Goal: Task Accomplishment & Management: Complete application form

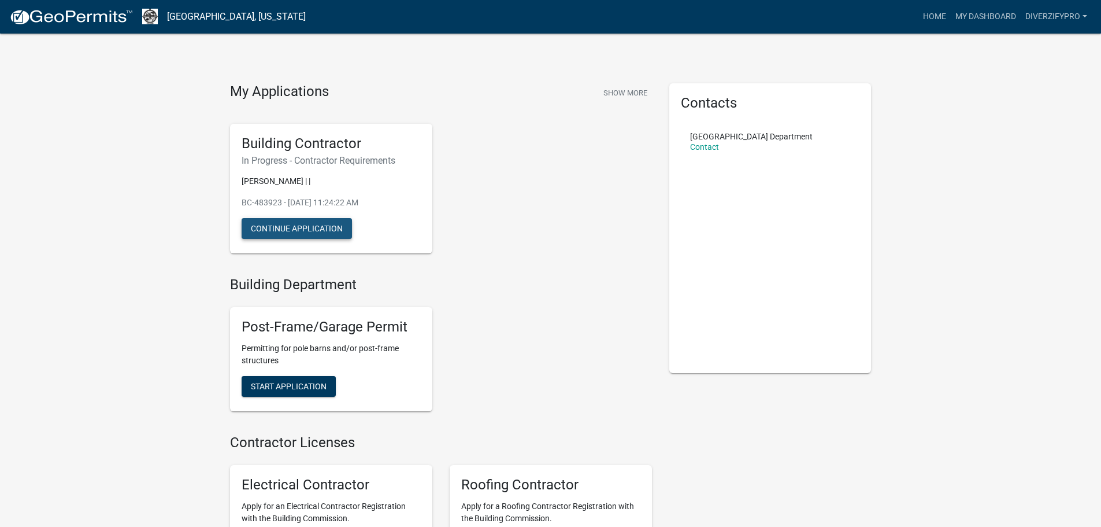
click at [311, 227] on button "Continue Application" at bounding box center [297, 228] width 110 height 21
click at [288, 239] on button "Continue Application" at bounding box center [297, 228] width 110 height 21
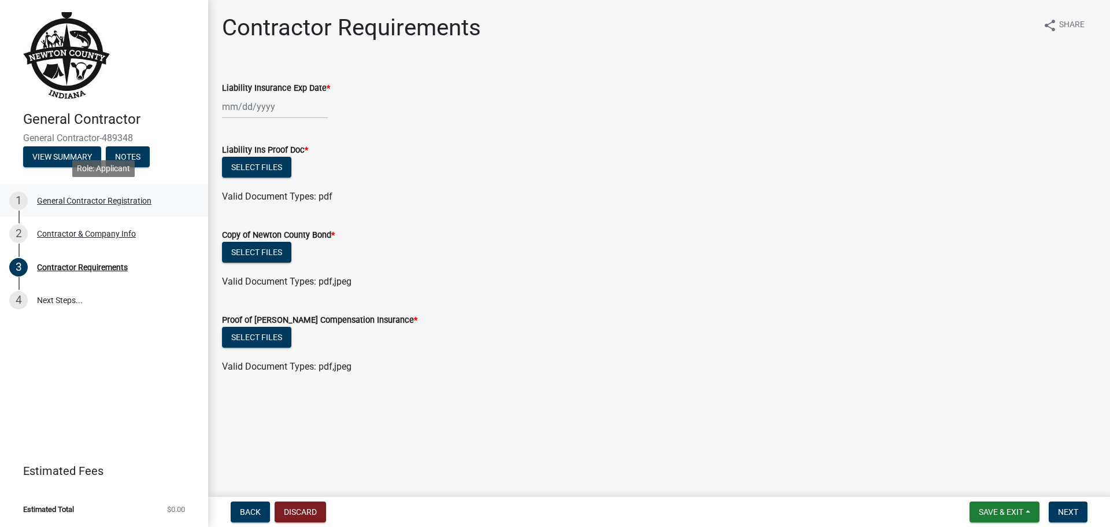
click at [73, 199] on div "General Contractor Registration" at bounding box center [94, 201] width 114 height 8
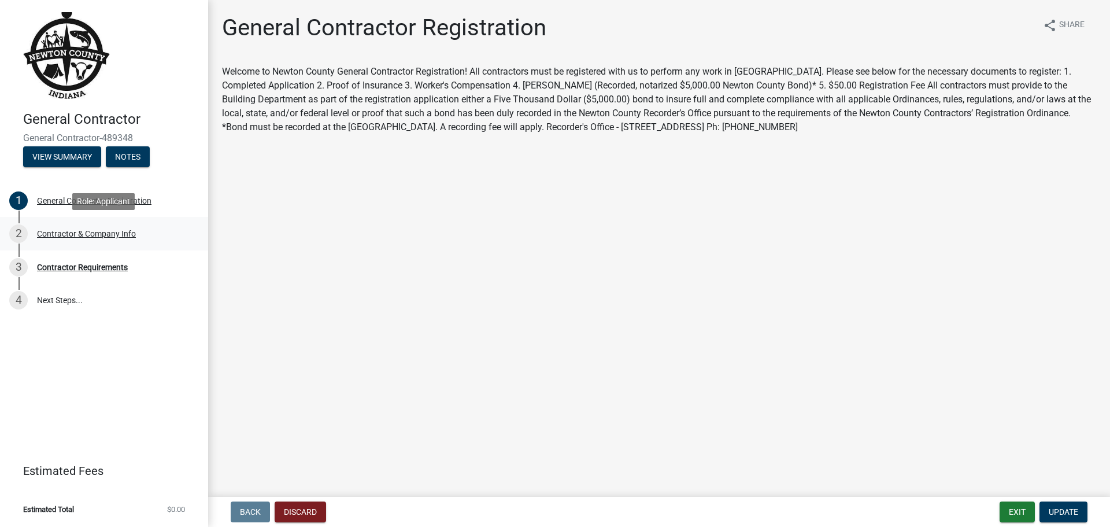
click at [67, 232] on div "Contractor & Company Info" at bounding box center [86, 234] width 99 height 8
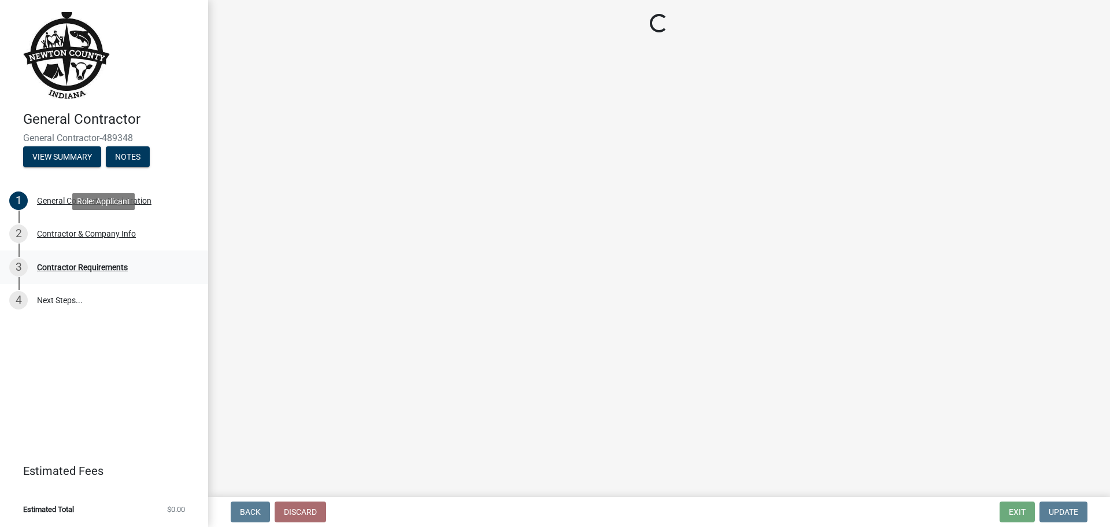
select select "IL"
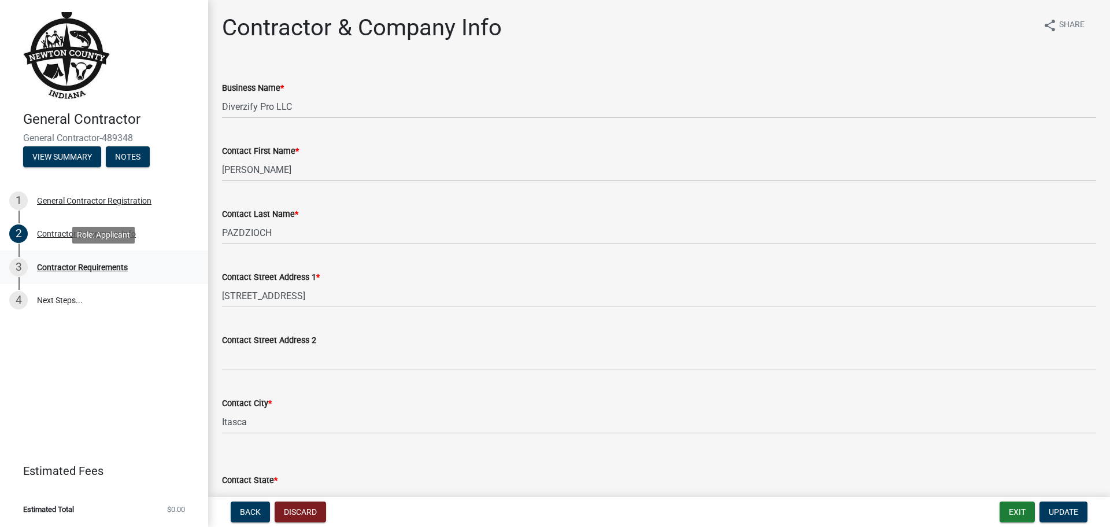
click at [74, 268] on div "Contractor Requirements" at bounding box center [82, 267] width 91 height 8
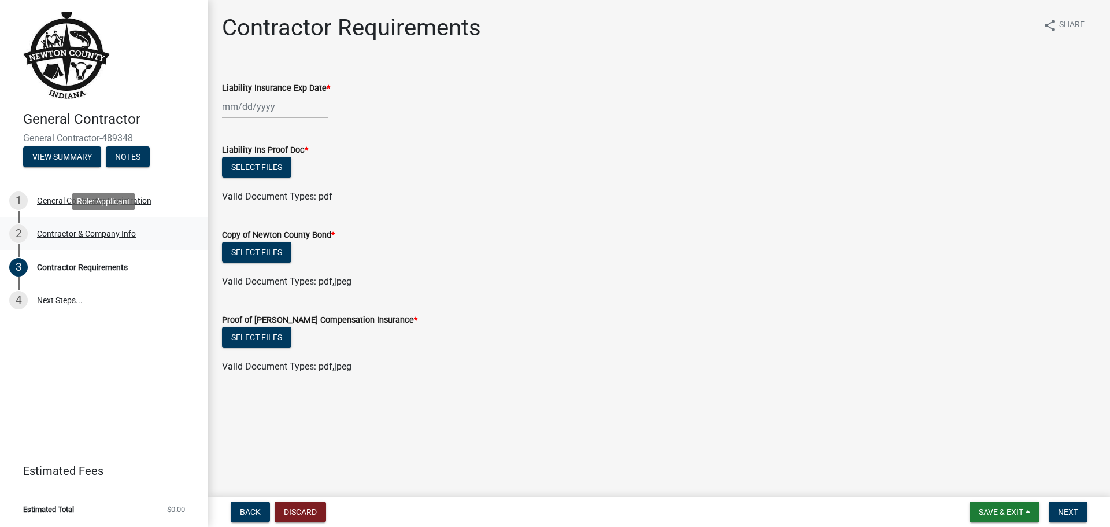
click at [90, 234] on div "Contractor & Company Info" at bounding box center [86, 234] width 99 height 8
select select "IL"
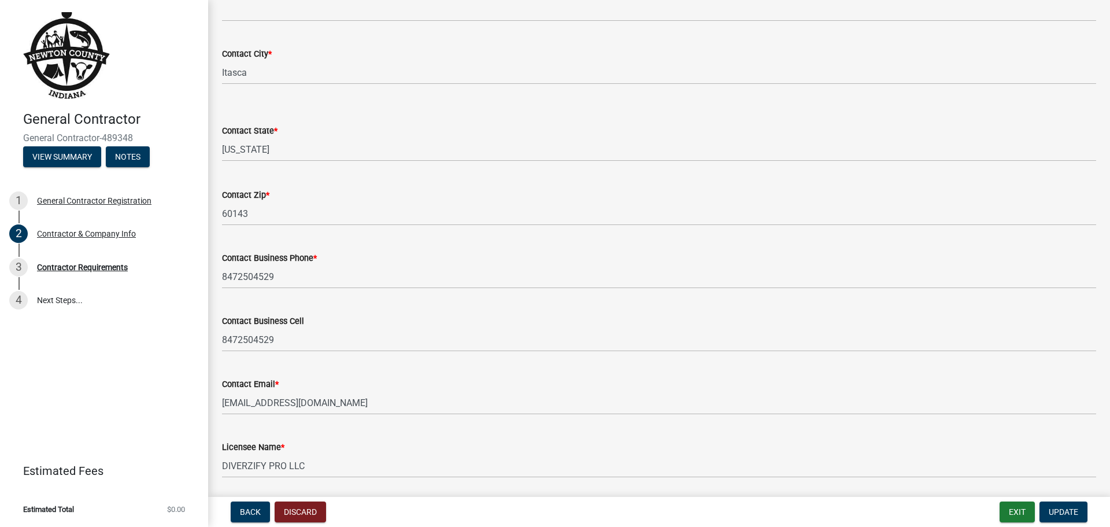
scroll to position [389, 0]
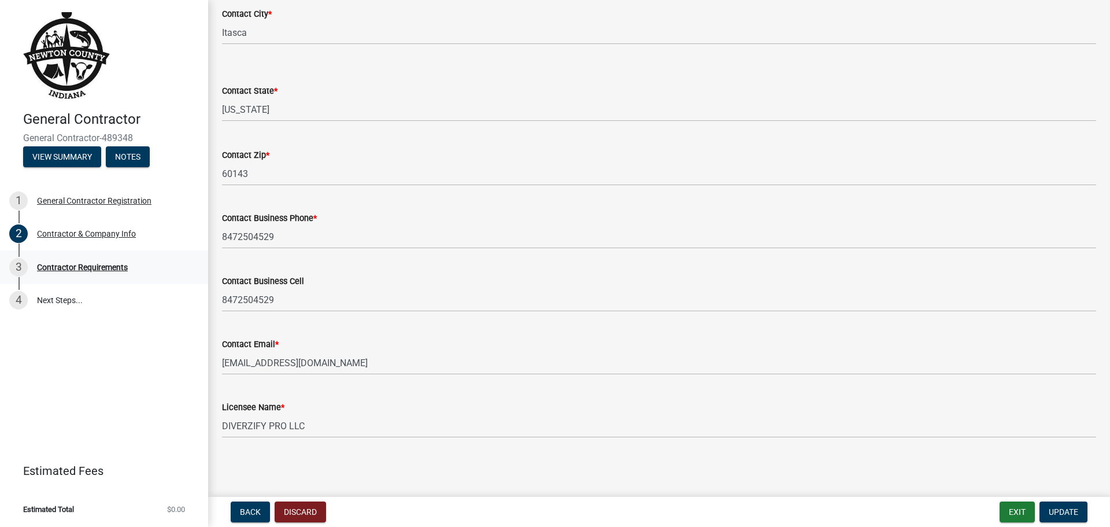
click at [74, 265] on div "Contractor Requirements" at bounding box center [82, 267] width 91 height 8
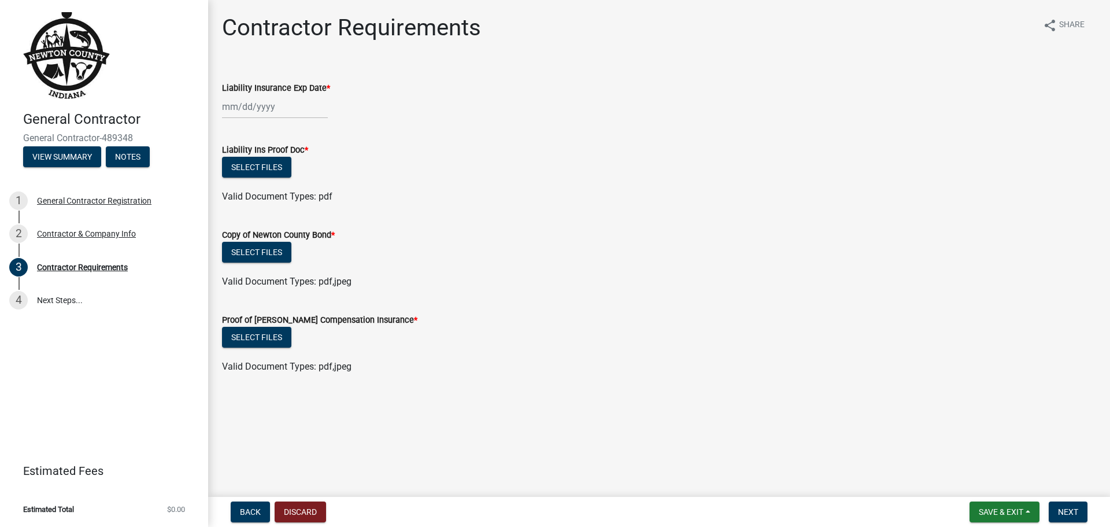
click at [254, 108] on div at bounding box center [275, 107] width 106 height 24
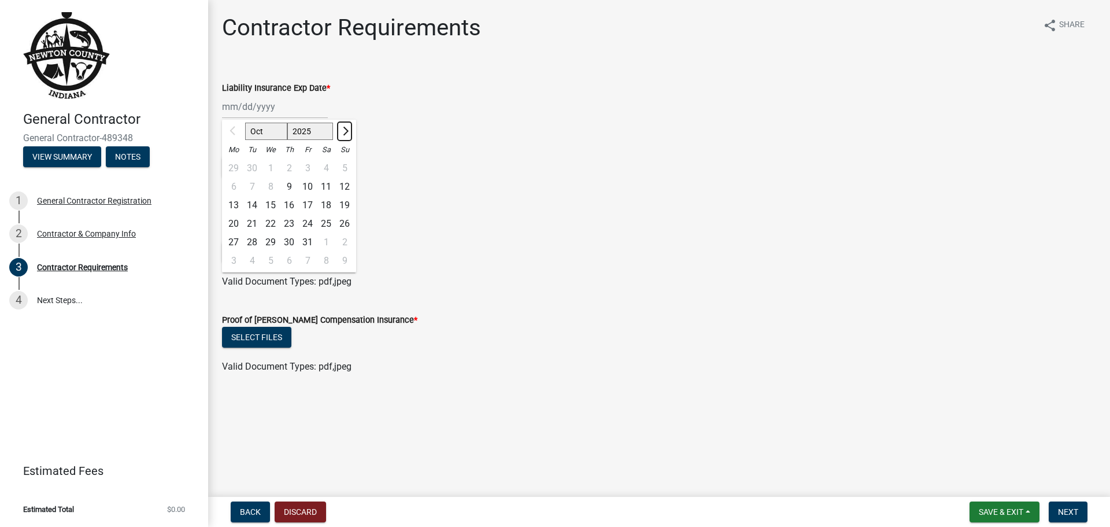
click at [342, 132] on span "Next month" at bounding box center [344, 131] width 9 height 9
select select "11"
click at [312, 131] on select "2025 2026 2027 2028 2029 2030 2031 2032 2033 2034 2035 2036 2037 2038 2039 2040…" at bounding box center [310, 131] width 46 height 17
select select "2026"
click at [287, 123] on select "2025 2026 2027 2028 2029 2030 2031 2032 2033 2034 2035 2036 2037 2038 2039 2040…" at bounding box center [310, 131] width 46 height 17
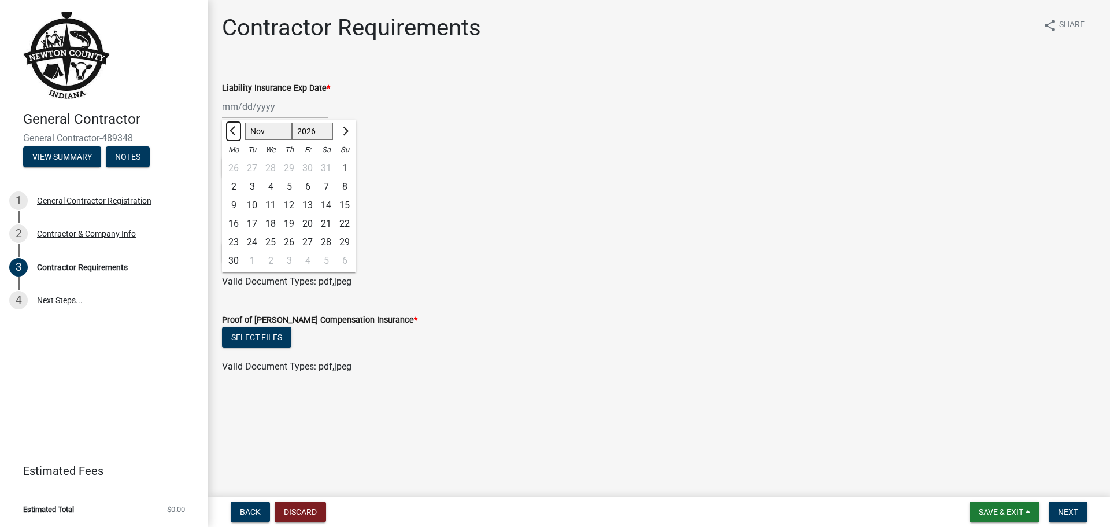
click at [233, 134] on span "Previous month" at bounding box center [234, 131] width 9 height 9
select select "10"
click at [287, 162] on div "1" at bounding box center [289, 168] width 19 height 19
type input "[DATE]"
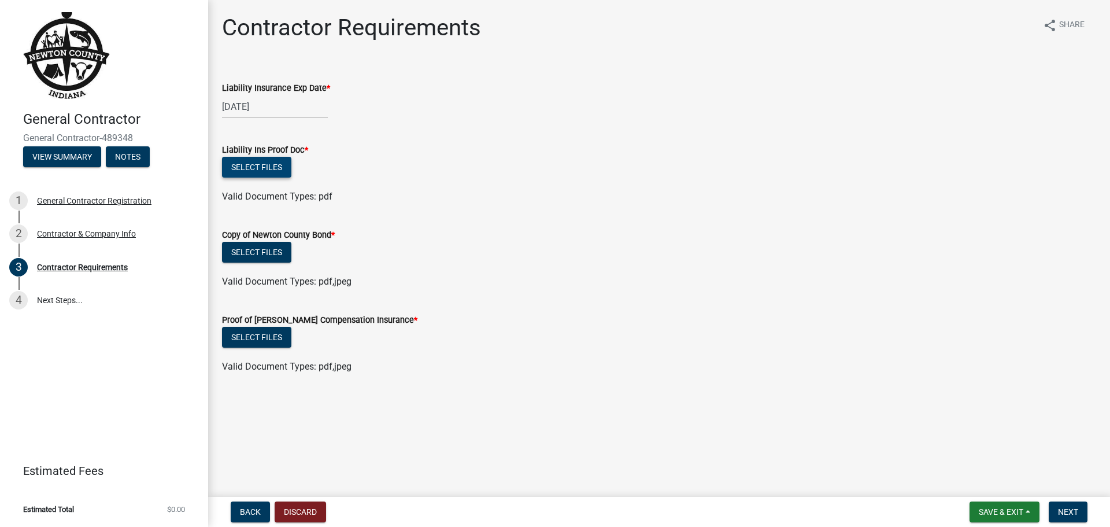
click at [272, 165] on button "Select files" at bounding box center [256, 167] width 69 height 21
click at [263, 167] on button "Select files" at bounding box center [256, 167] width 69 height 21
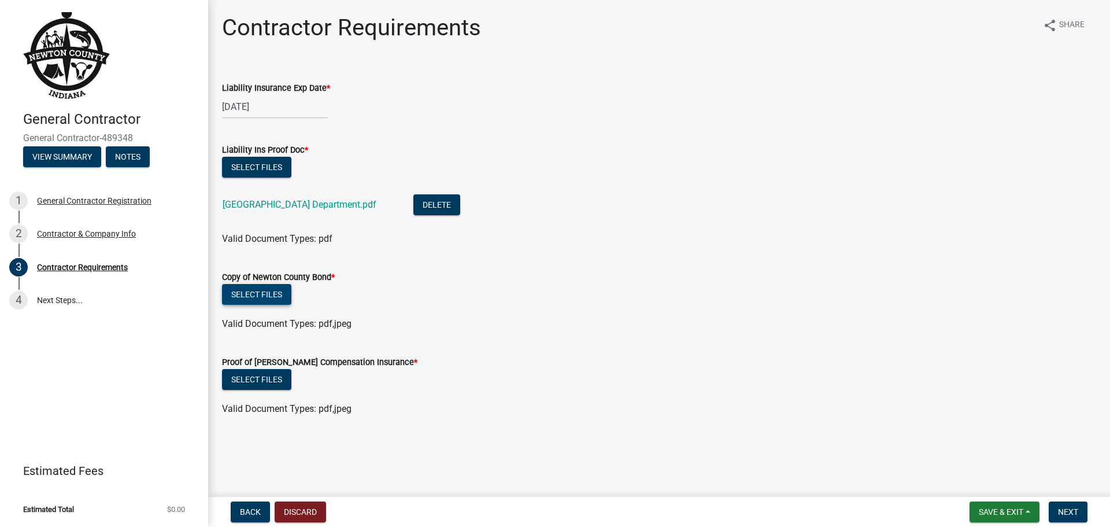
click at [271, 295] on button "Select files" at bounding box center [256, 294] width 69 height 21
click at [266, 298] on button "Select files" at bounding box center [256, 294] width 69 height 21
click at [263, 291] on button "Select files" at bounding box center [256, 294] width 69 height 21
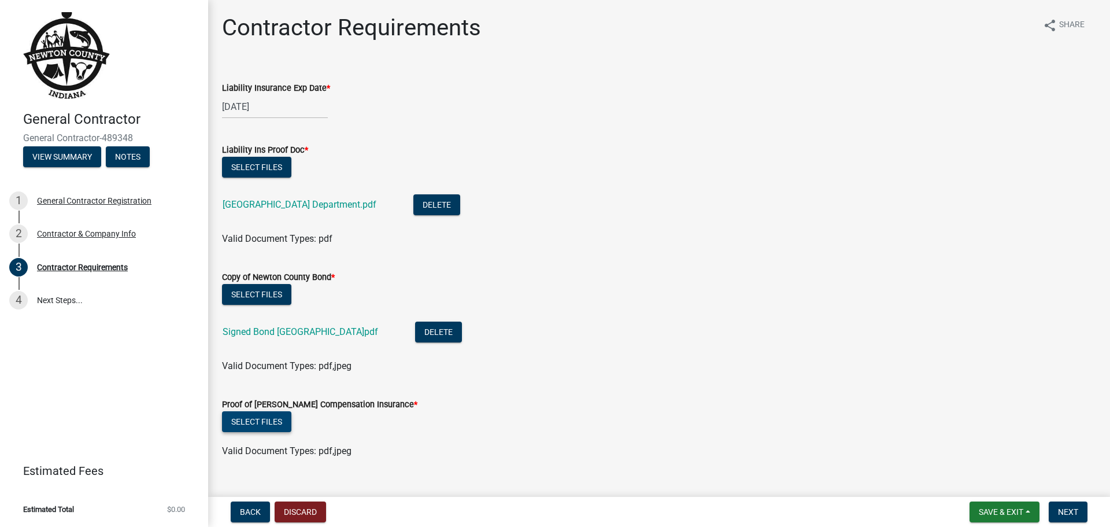
click at [261, 426] on button "Select files" at bounding box center [256, 421] width 69 height 21
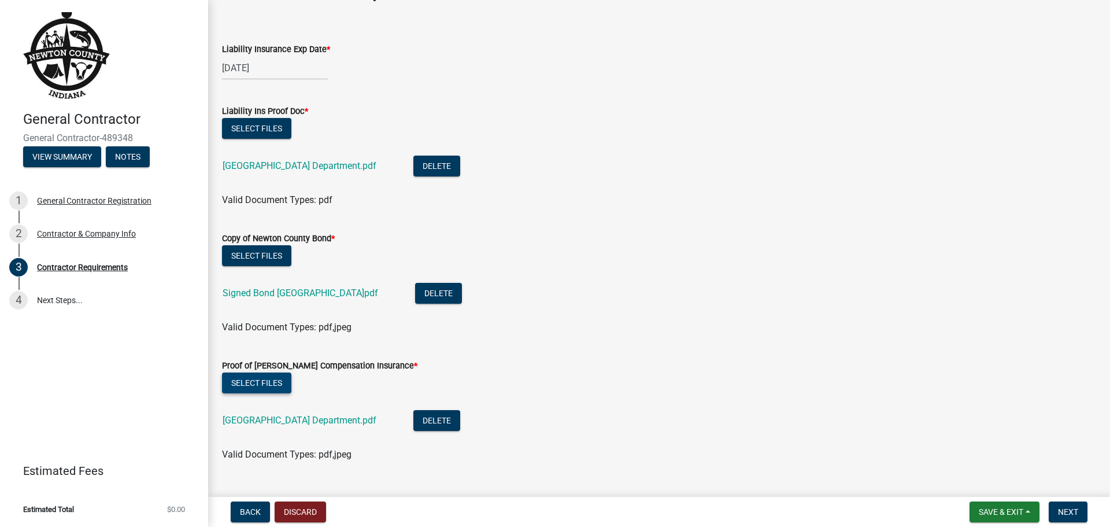
scroll to position [64, 0]
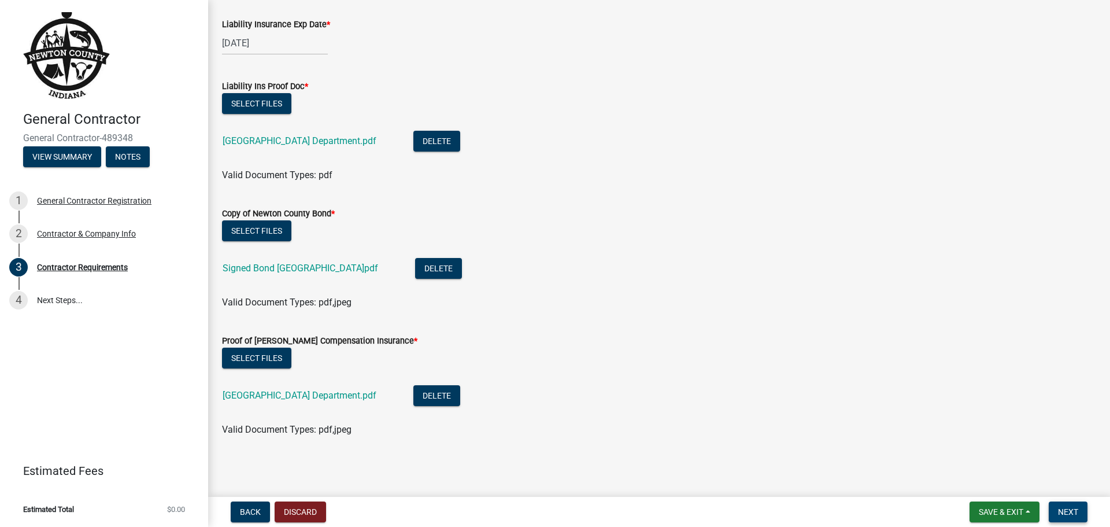
click at [1074, 510] on span "Next" at bounding box center [1068, 511] width 20 height 9
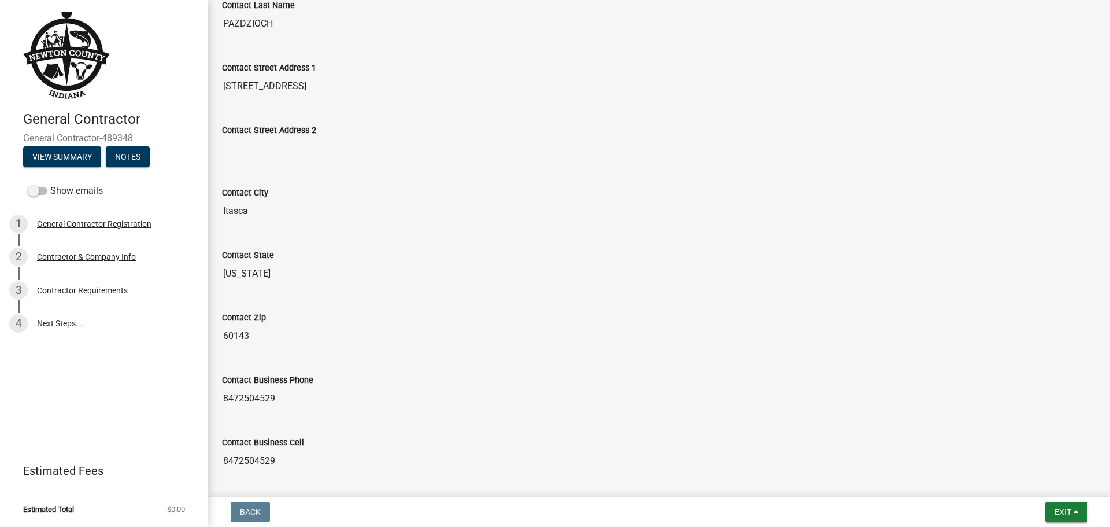
scroll to position [0, 0]
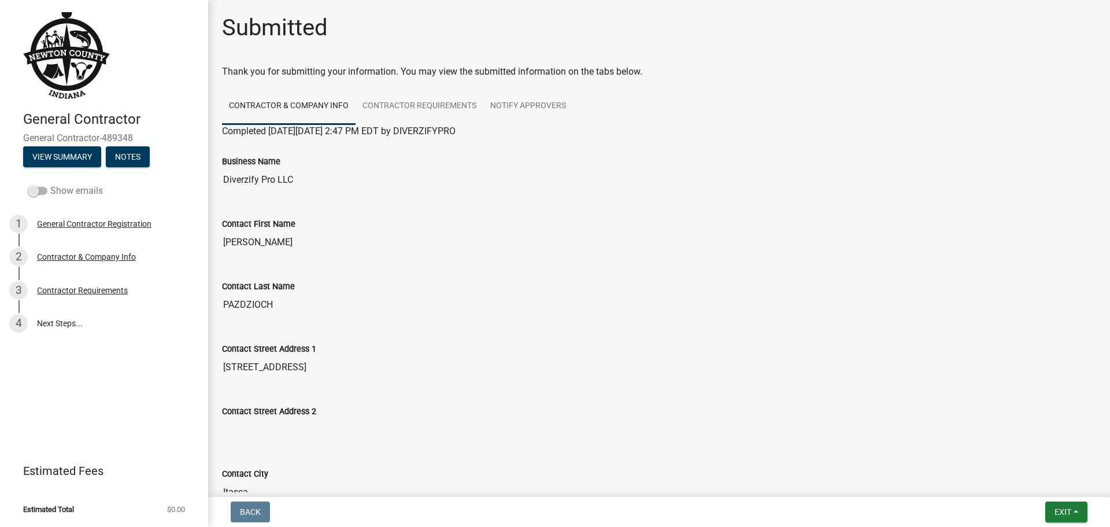
click at [33, 190] on span at bounding box center [38, 191] width 20 height 8
click at [50, 184] on input "Show emails" at bounding box center [50, 184] width 0 height 0
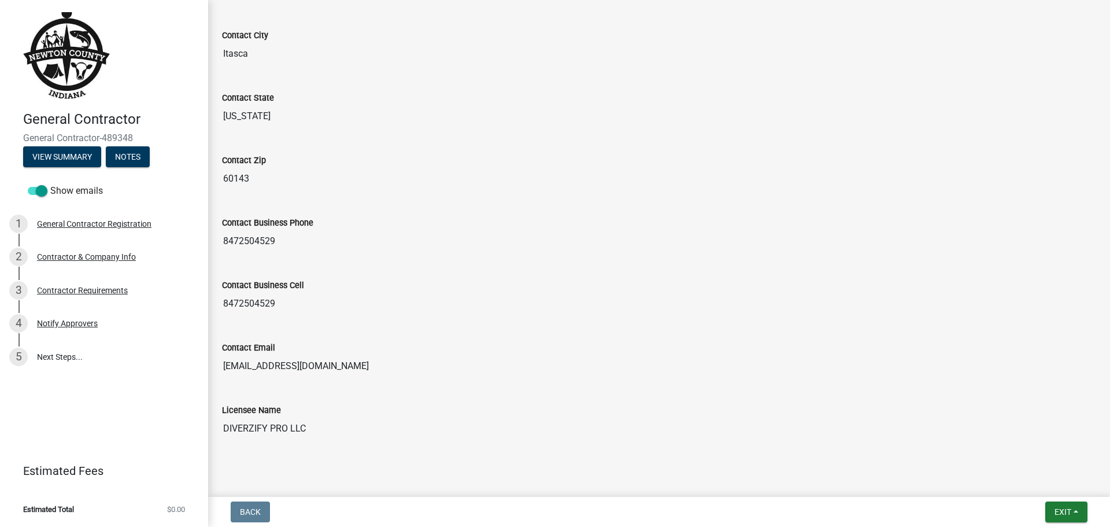
scroll to position [454, 0]
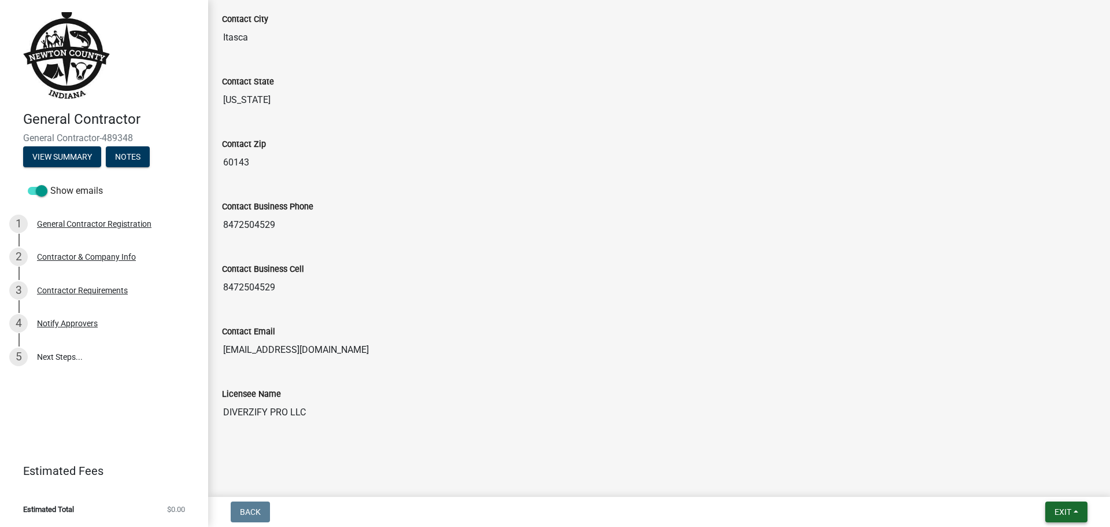
click at [1068, 510] on span "Exit" at bounding box center [1063, 511] width 17 height 9
click at [1053, 452] on button "Save" at bounding box center [1041, 454] width 93 height 28
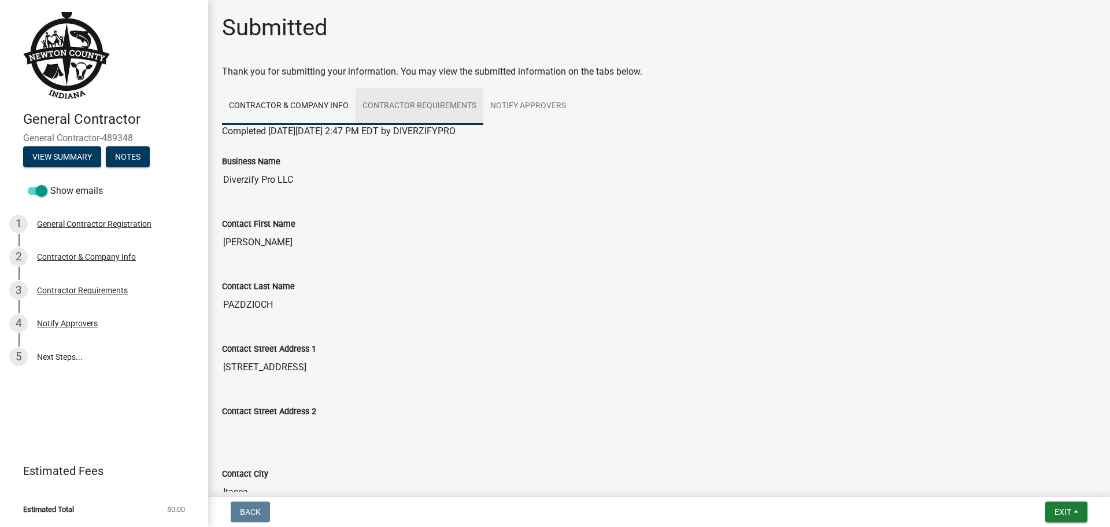
click at [423, 103] on link "Contractor Requirements" at bounding box center [420, 106] width 128 height 37
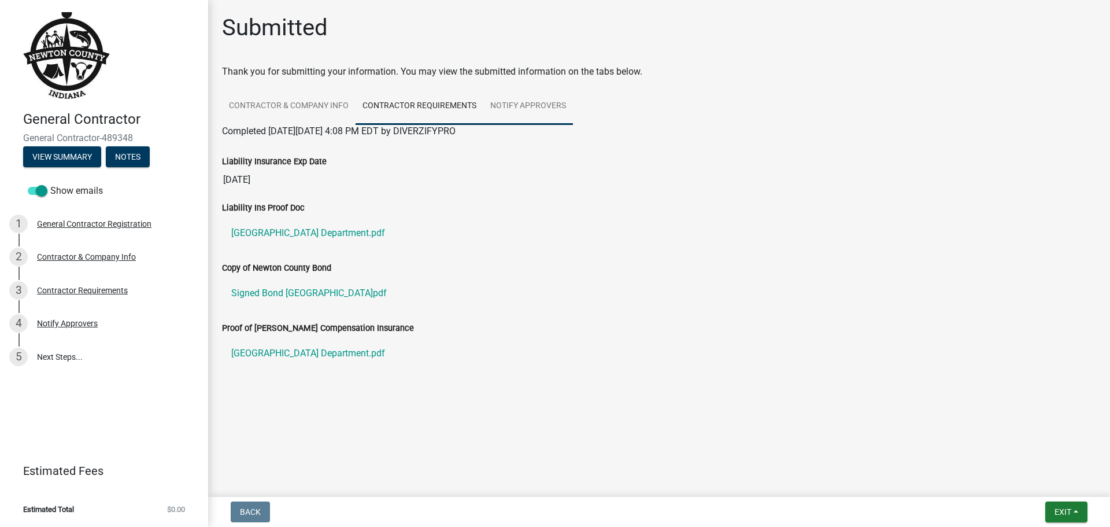
click at [534, 103] on link "Notify Approvers" at bounding box center [528, 106] width 90 height 37
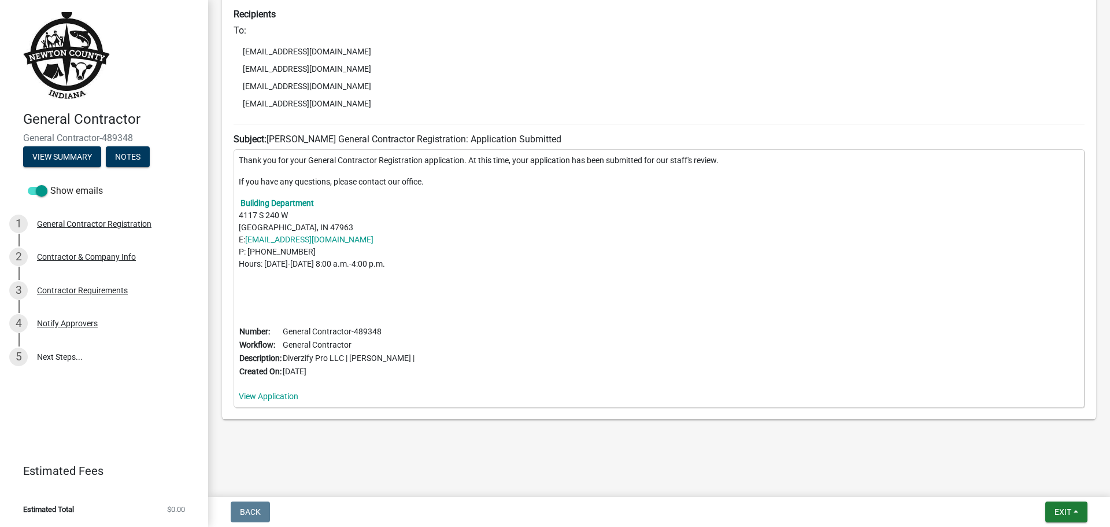
scroll to position [249, 0]
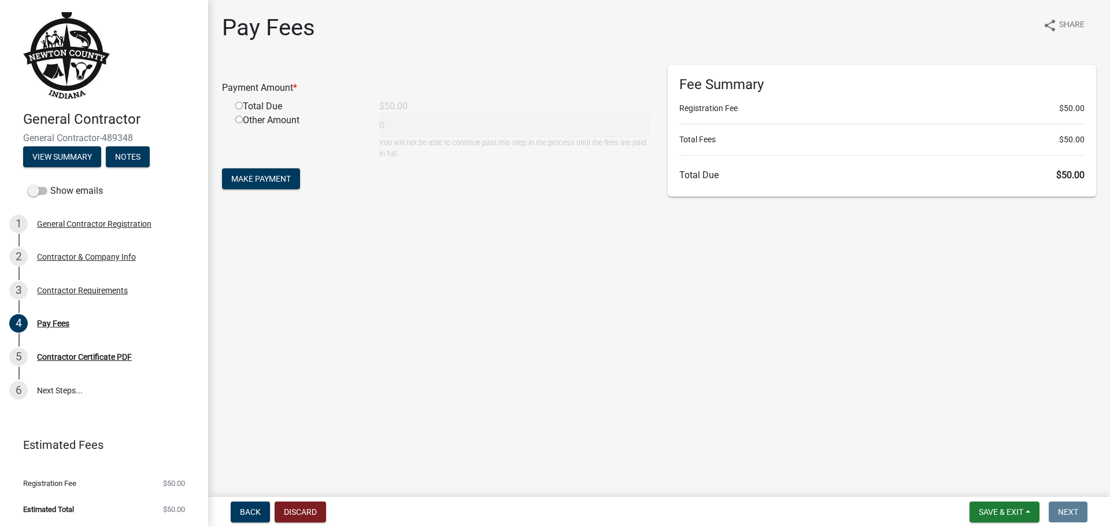
click at [239, 102] on input "radio" at bounding box center [239, 106] width 8 height 8
radio input "true"
type input "50"
click at [295, 177] on button "Make Payment" at bounding box center [261, 178] width 78 height 21
